Goal: Check status: Check status

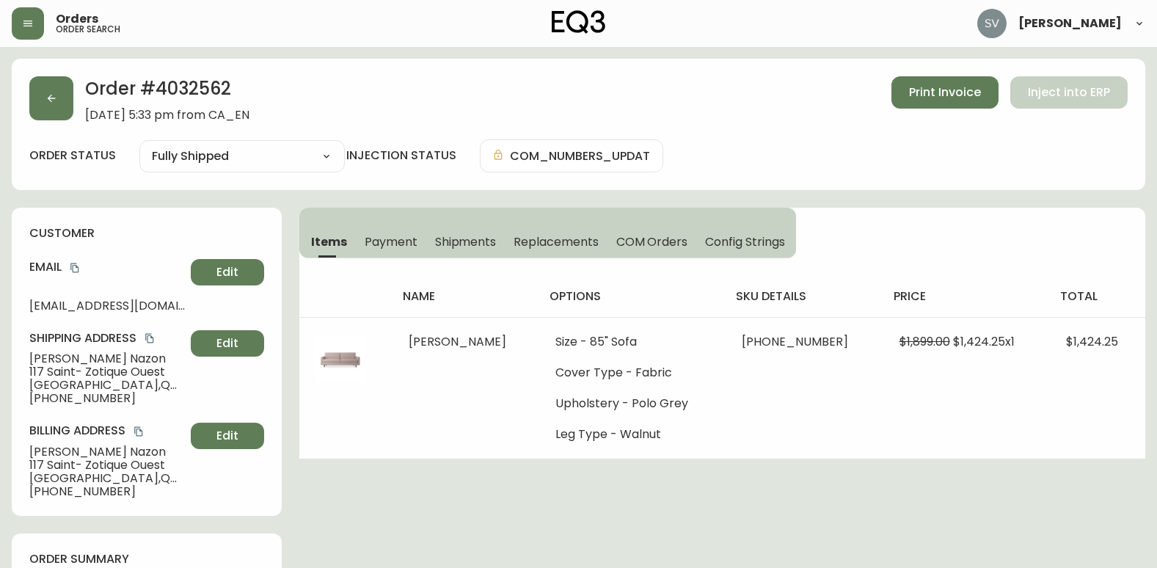
select select "FULLY_SHIPPED"
click at [40, 21] on button "button" at bounding box center [28, 23] width 32 height 32
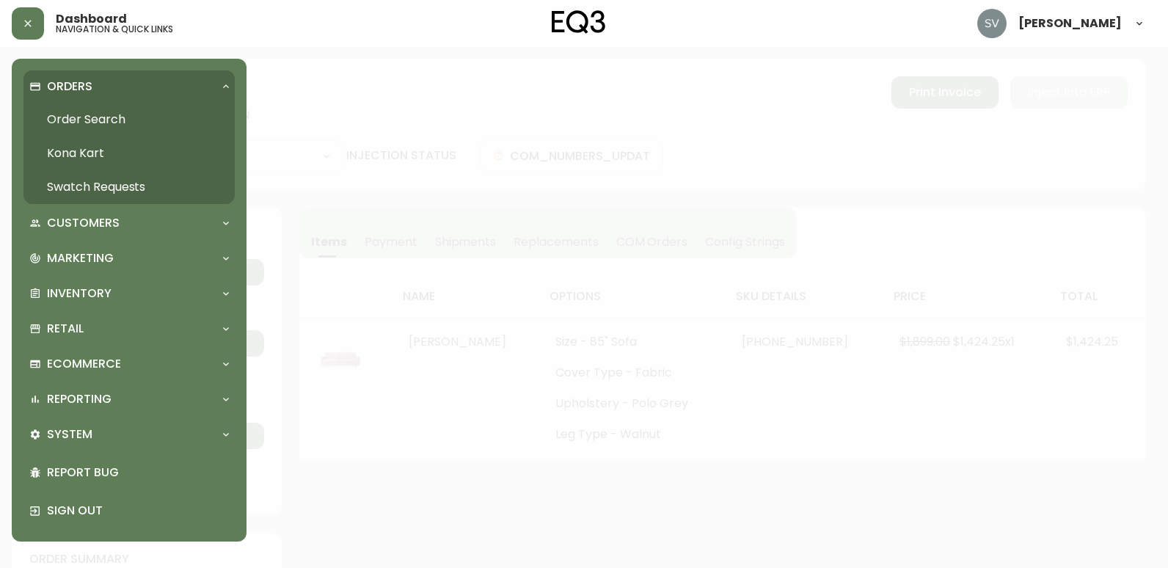
click at [106, 117] on link "Order Search" at bounding box center [128, 120] width 211 height 34
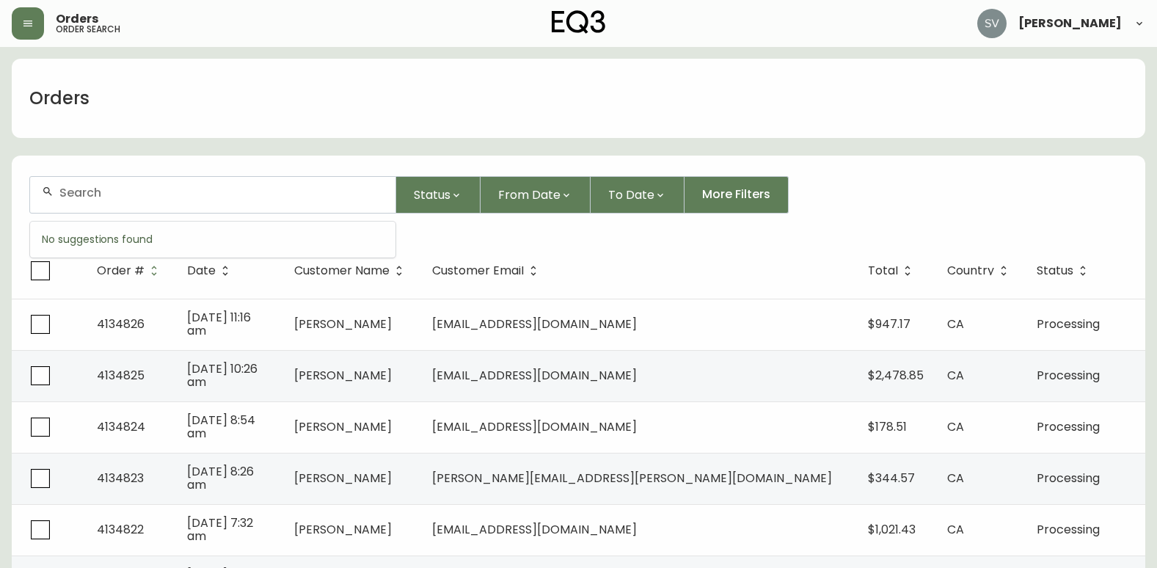
click at [238, 194] on input "text" at bounding box center [221, 193] width 324 height 14
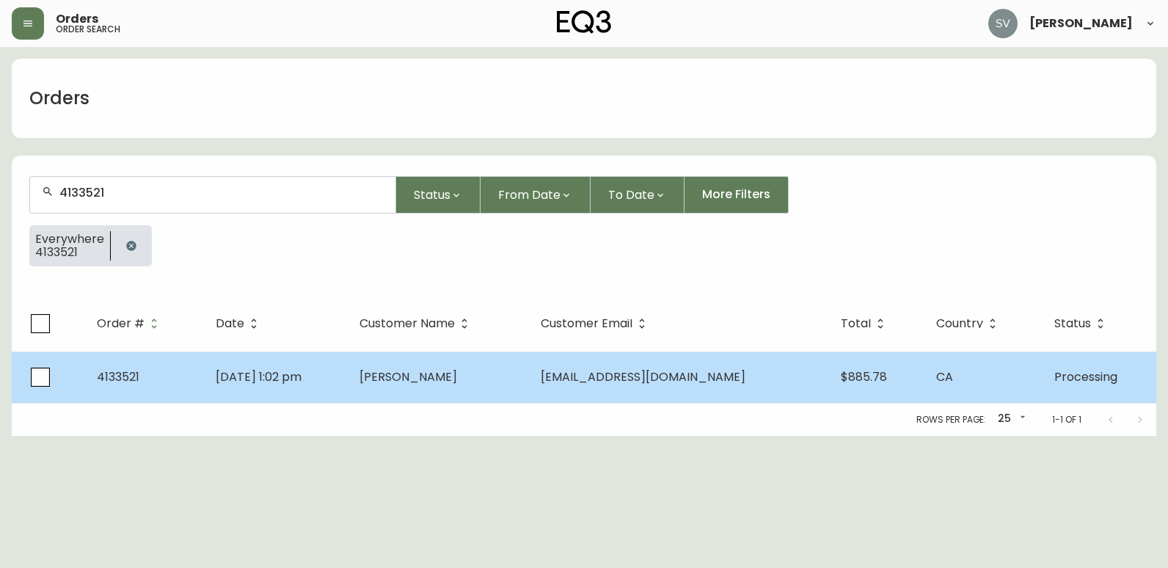
type input "4133521"
click at [457, 377] on span "[PERSON_NAME]" at bounding box center [409, 376] width 98 height 17
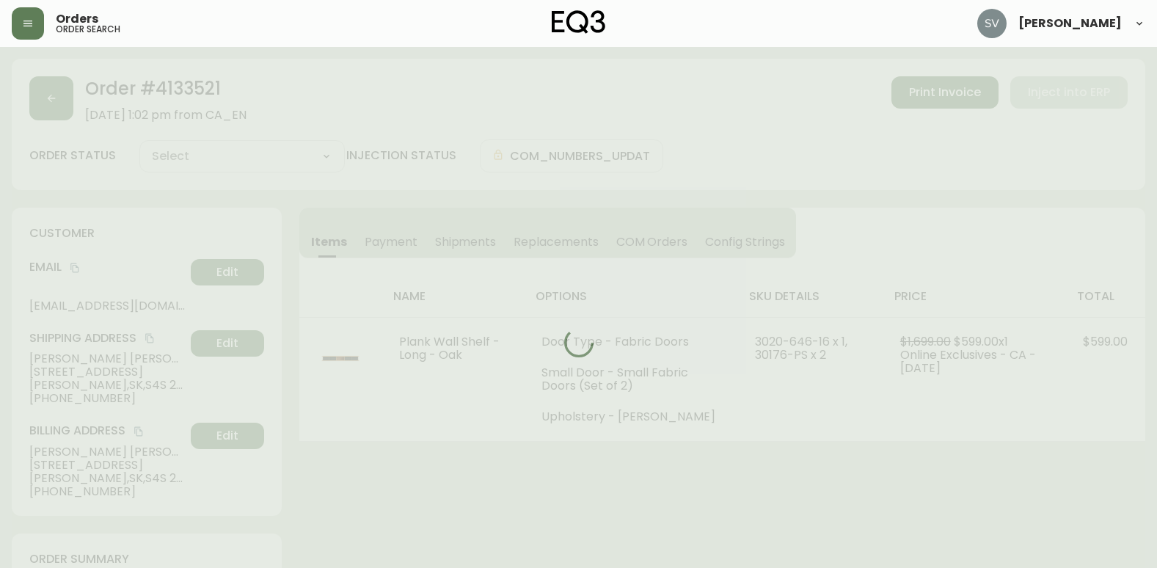
type input "Processing"
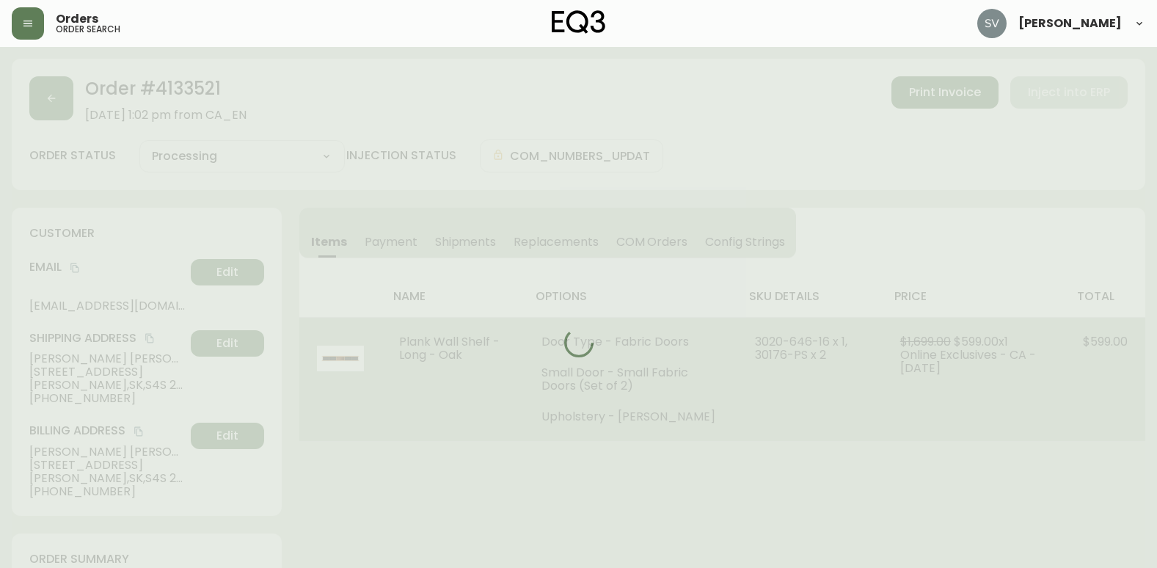
select select "PROCESSING"
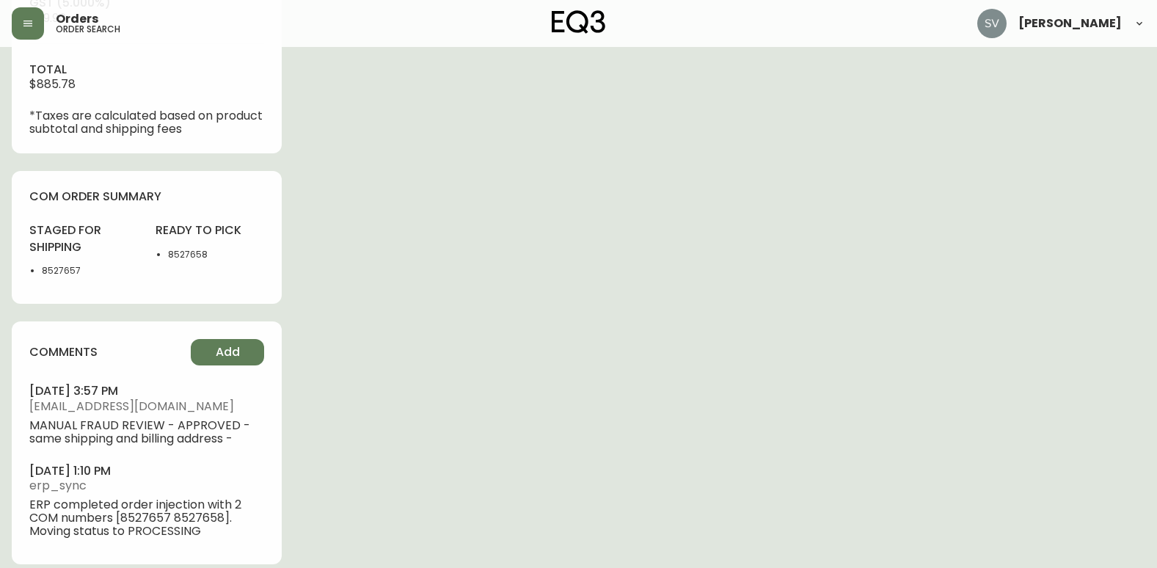
scroll to position [748, 0]
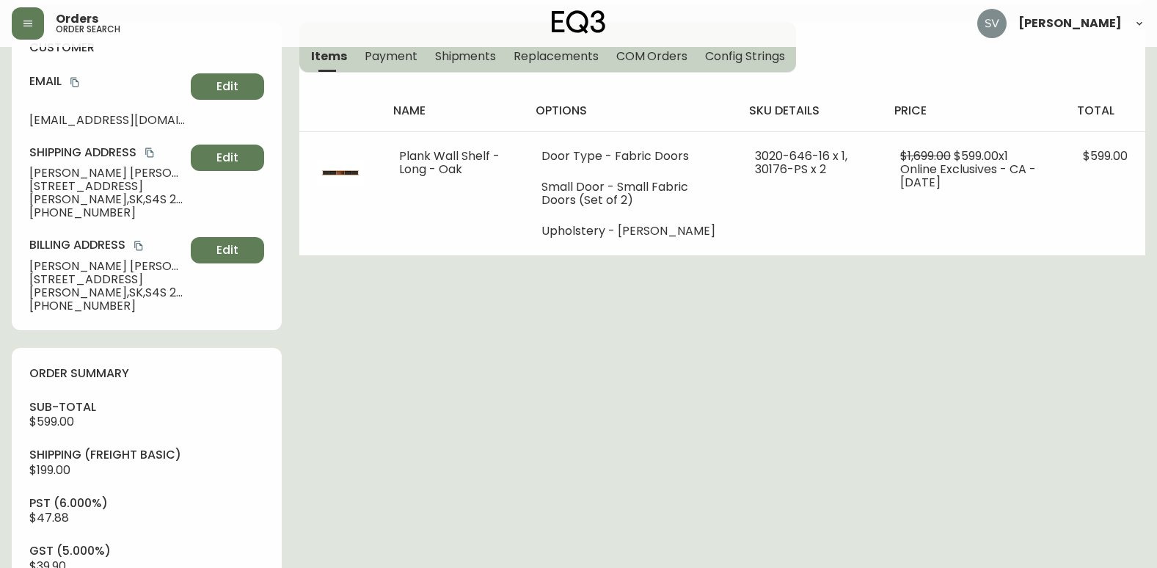
scroll to position [0, 0]
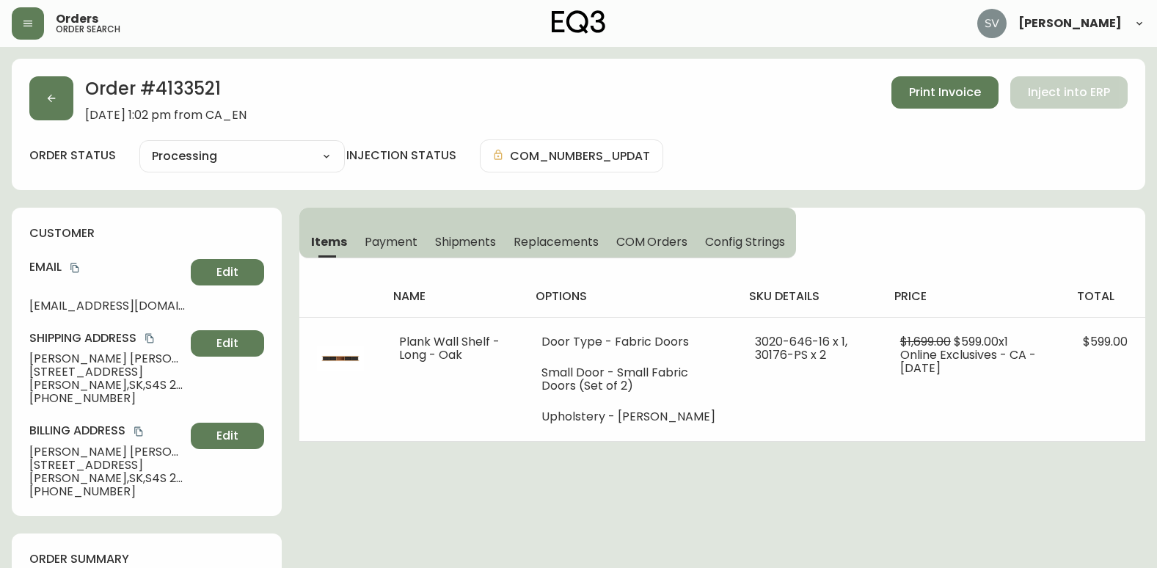
drag, startPoint x: 1113, startPoint y: 507, endPoint x: 1099, endPoint y: 498, distance: 16.5
drag, startPoint x: 988, startPoint y: 531, endPoint x: 953, endPoint y: 567, distance: 50.3
